Goal: Transaction & Acquisition: Purchase product/service

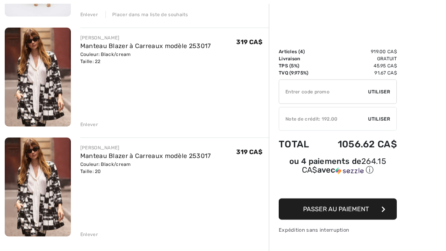
scroll to position [296, 0]
click at [90, 125] on div "Enlever" at bounding box center [89, 124] width 18 height 7
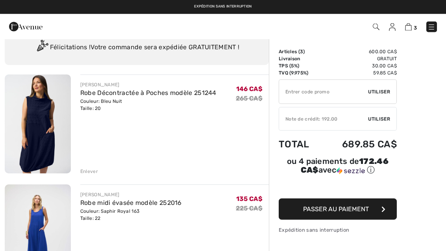
scroll to position [29, 0]
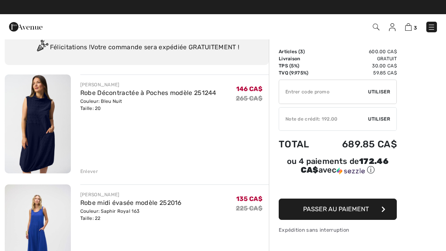
click at [41, 230] on img at bounding box center [38, 233] width 66 height 99
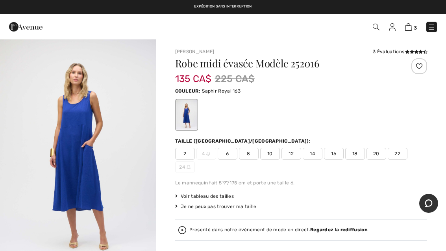
click at [228, 197] on span "Voir tableau des tailles" at bounding box center [204, 196] width 59 height 7
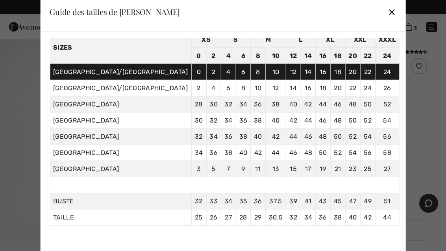
scroll to position [35, 0]
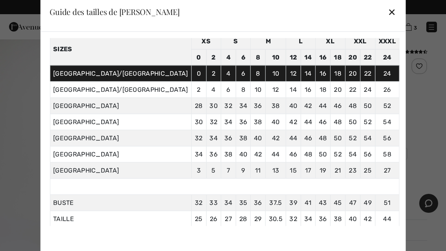
click at [388, 13] on div "✕" at bounding box center [392, 12] width 8 height 17
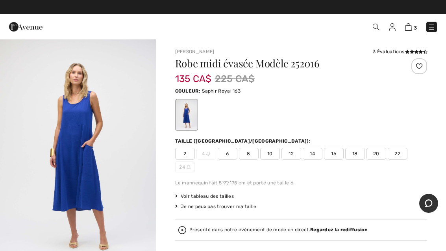
click at [408, 28] on img at bounding box center [408, 26] width 7 height 7
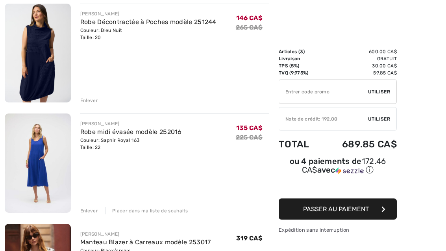
scroll to position [100, 0]
click at [120, 135] on link "Robe midi évasée modèle 252016" at bounding box center [131, 131] width 102 height 7
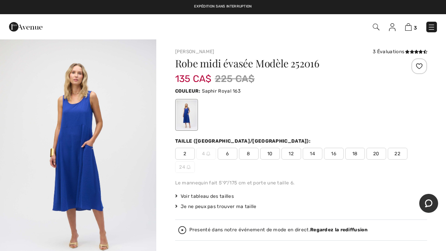
click at [375, 154] on span "20" at bounding box center [377, 154] width 20 height 12
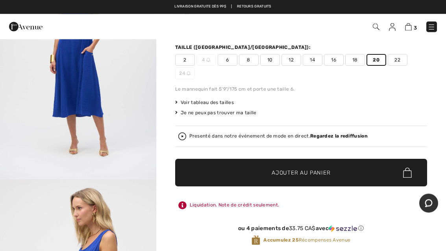
scroll to position [94, 0]
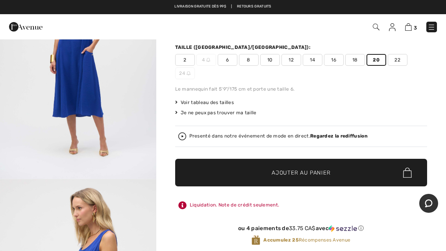
click at [323, 173] on span "Ajouter au panier" at bounding box center [301, 173] width 59 height 8
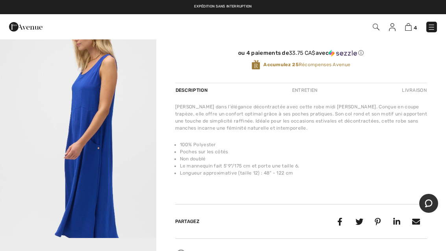
scroll to position [267, 0]
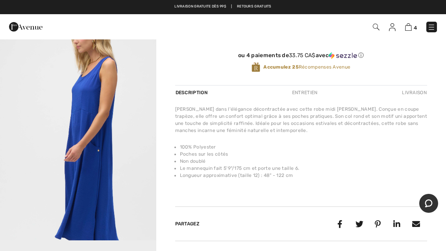
click at [86, 156] on img "2 / 6" at bounding box center [78, 123] width 156 height 234
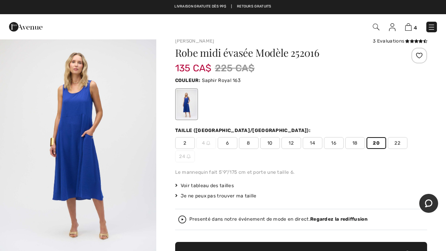
scroll to position [10, 0]
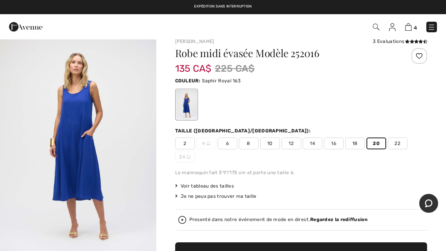
click at [412, 27] on img at bounding box center [408, 26] width 7 height 7
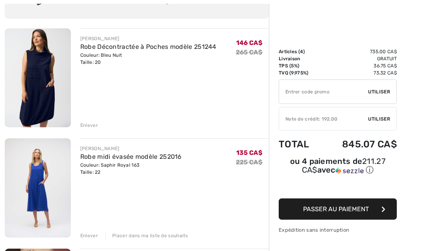
scroll to position [113, 0]
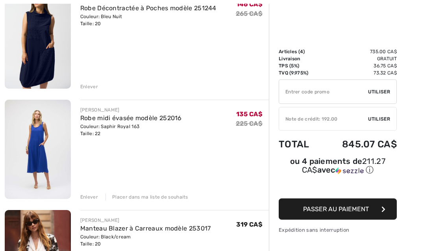
click at [89, 198] on div "Enlever" at bounding box center [89, 197] width 18 height 7
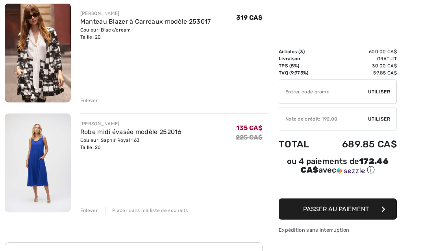
scroll to position [213, 0]
